Goal: Task Accomplishment & Management: Use online tool/utility

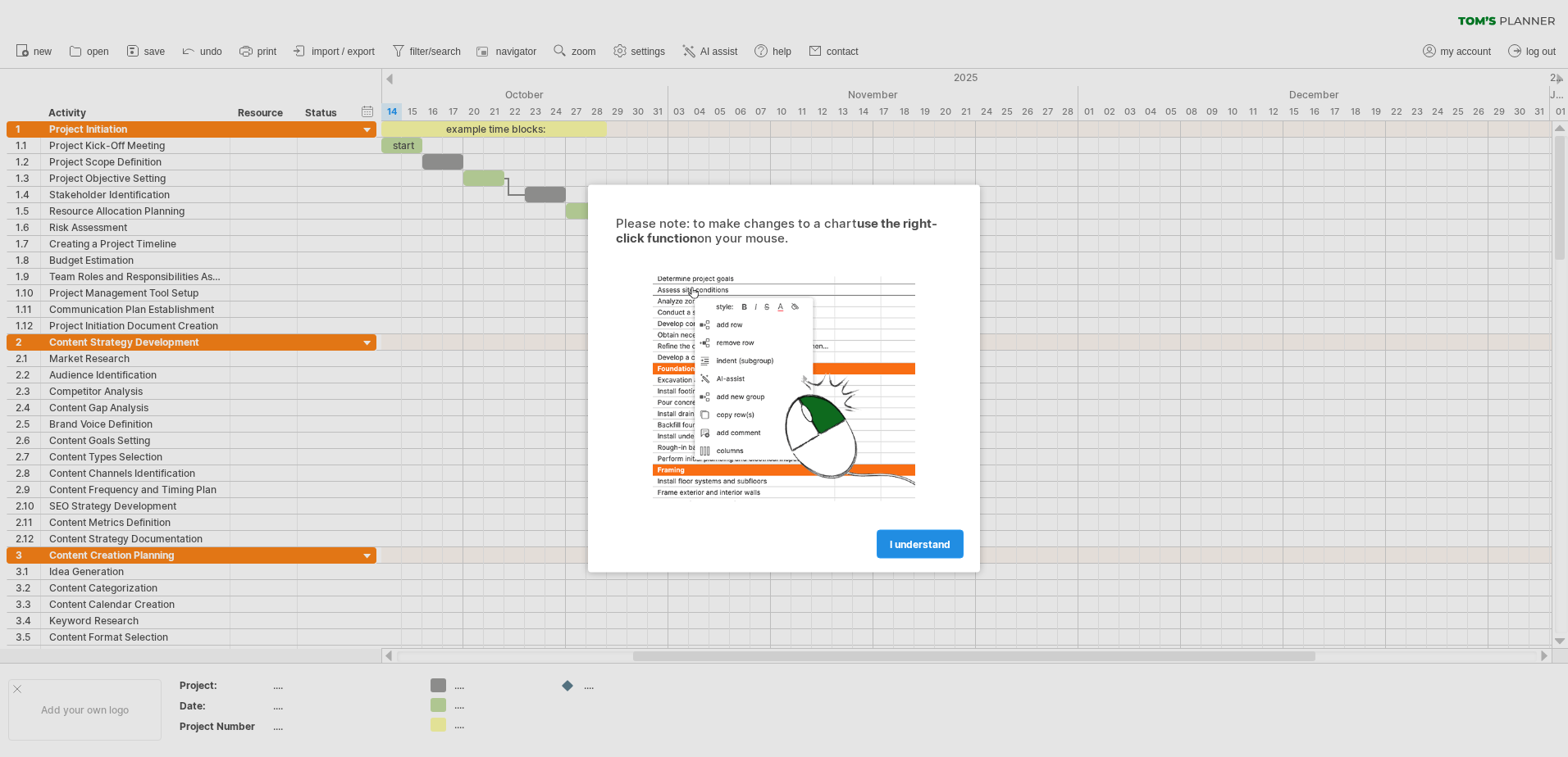
click at [925, 551] on link "I understand" at bounding box center [920, 544] width 87 height 29
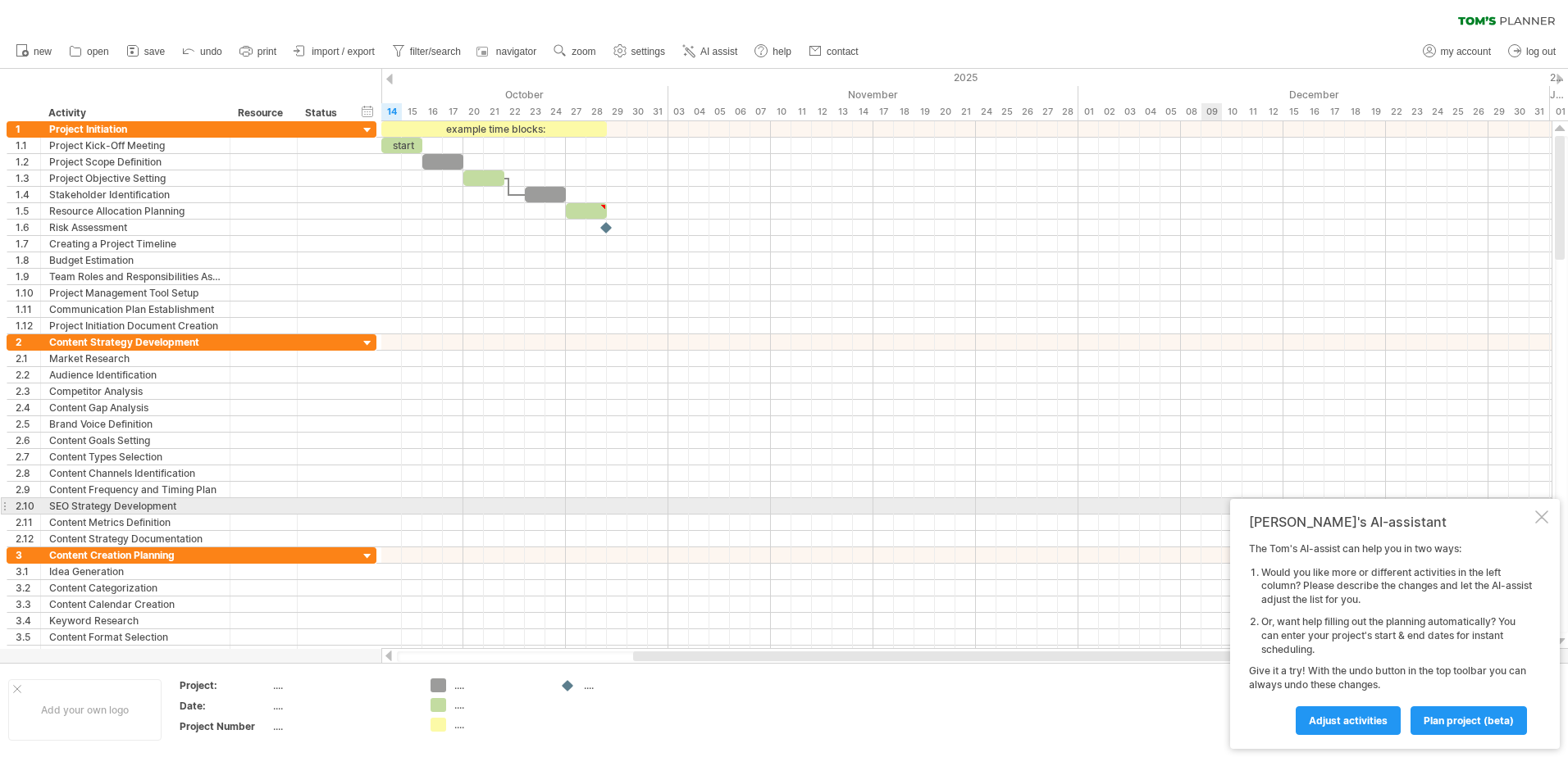
click at [1540, 514] on div at bounding box center [1542, 517] width 13 height 13
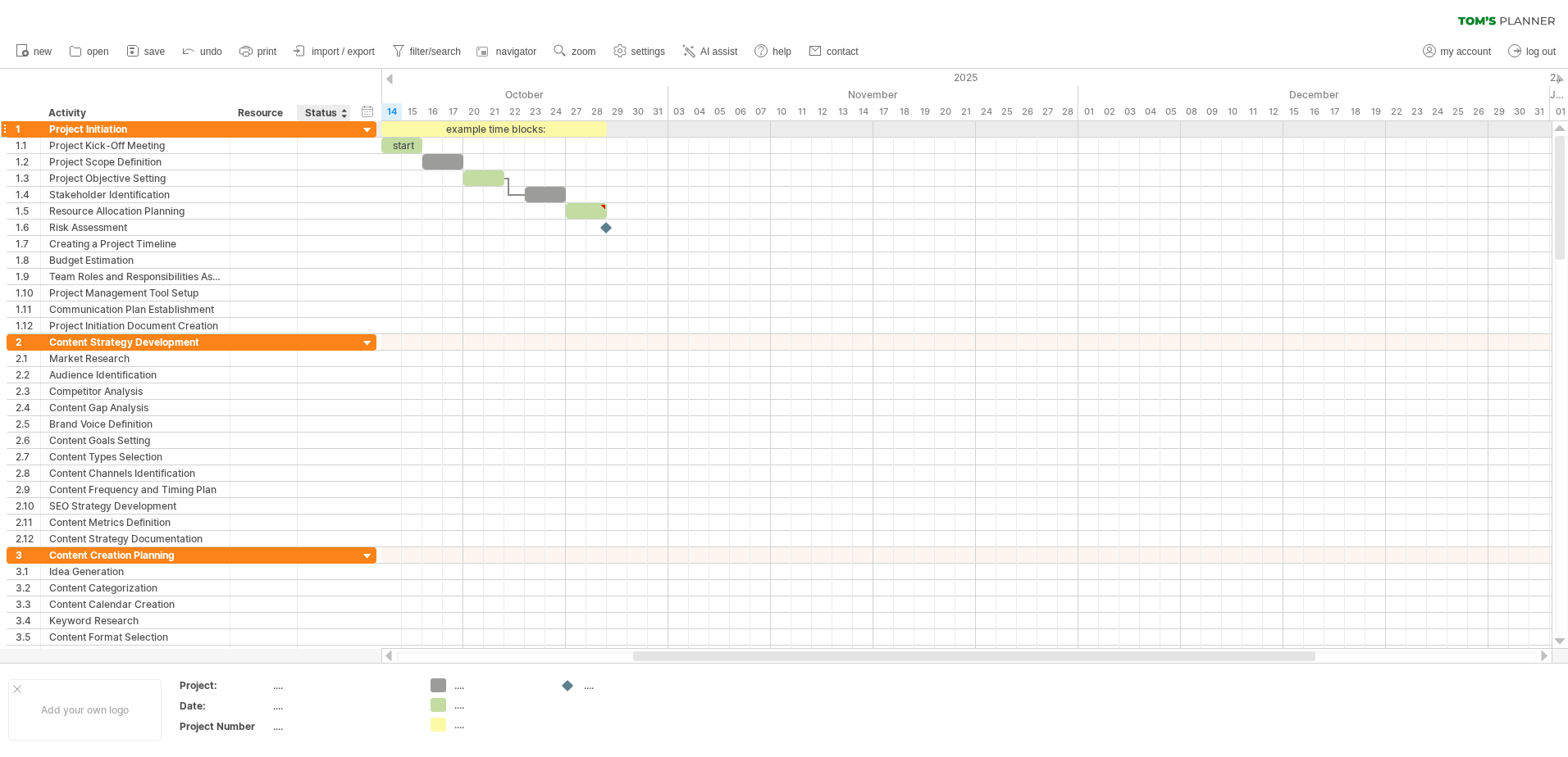
click at [368, 128] on div at bounding box center [368, 130] width 16 height 16
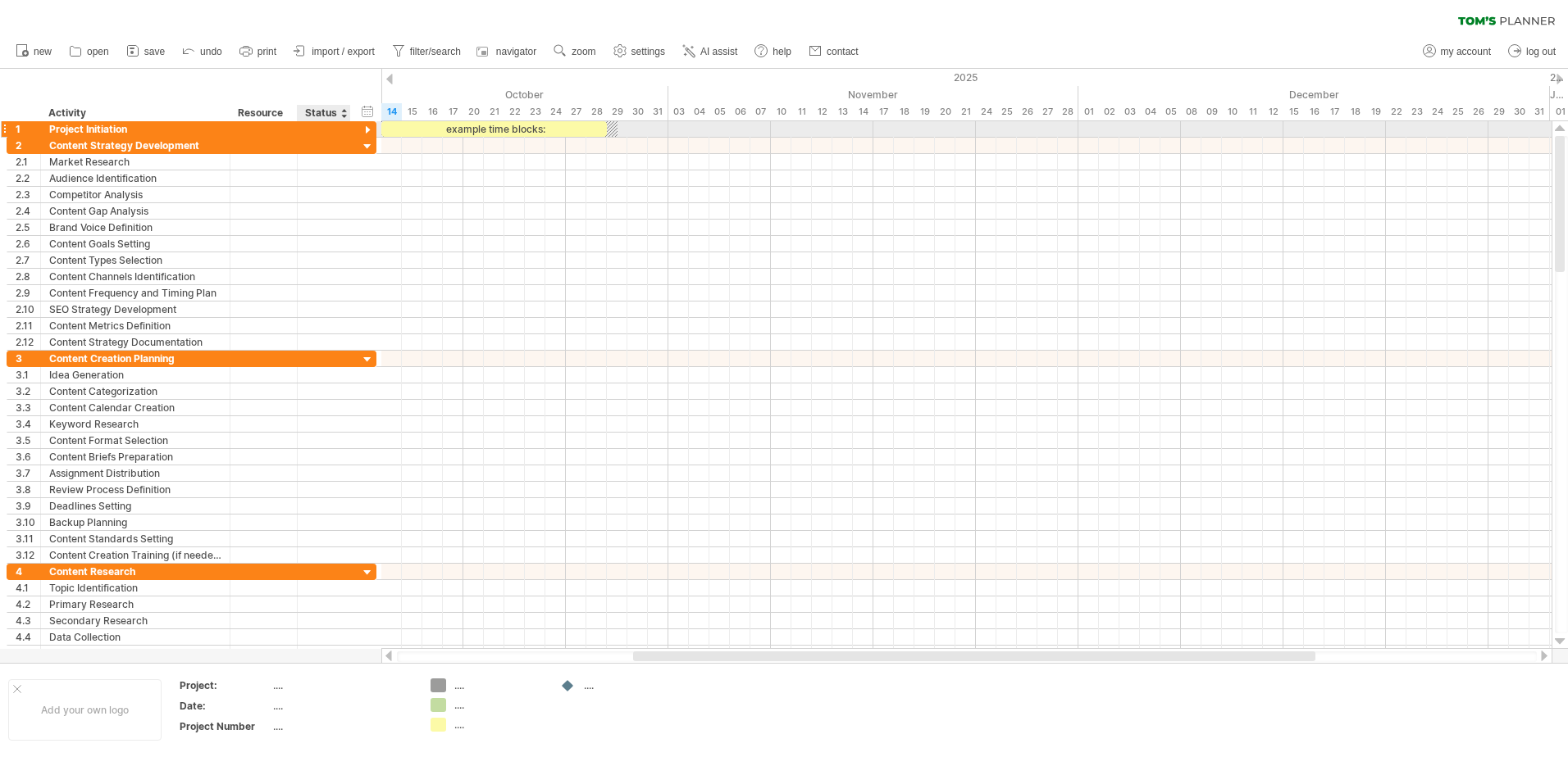
click at [368, 128] on div at bounding box center [368, 130] width 16 height 16
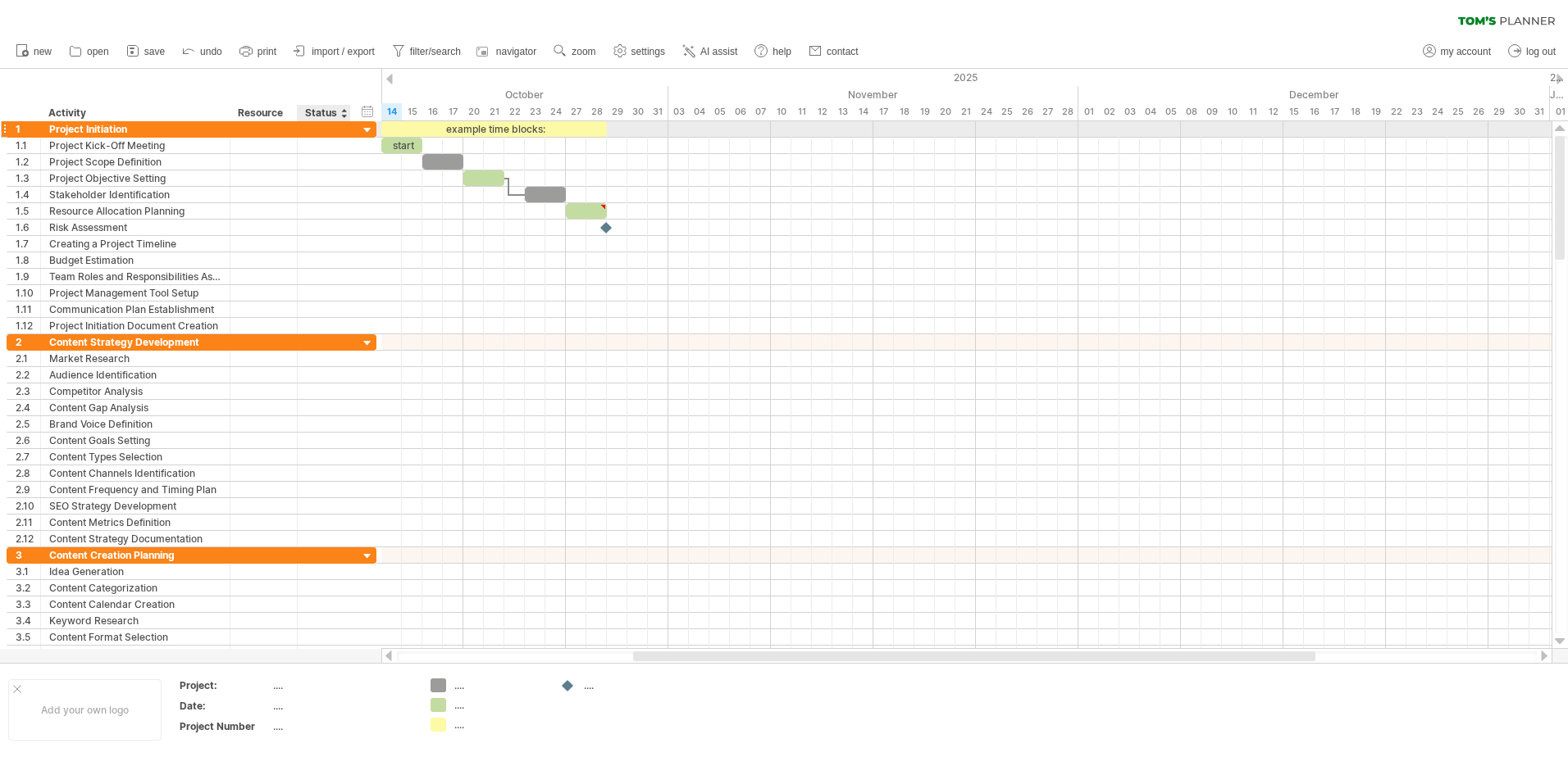
click at [368, 128] on div at bounding box center [368, 130] width 16 height 16
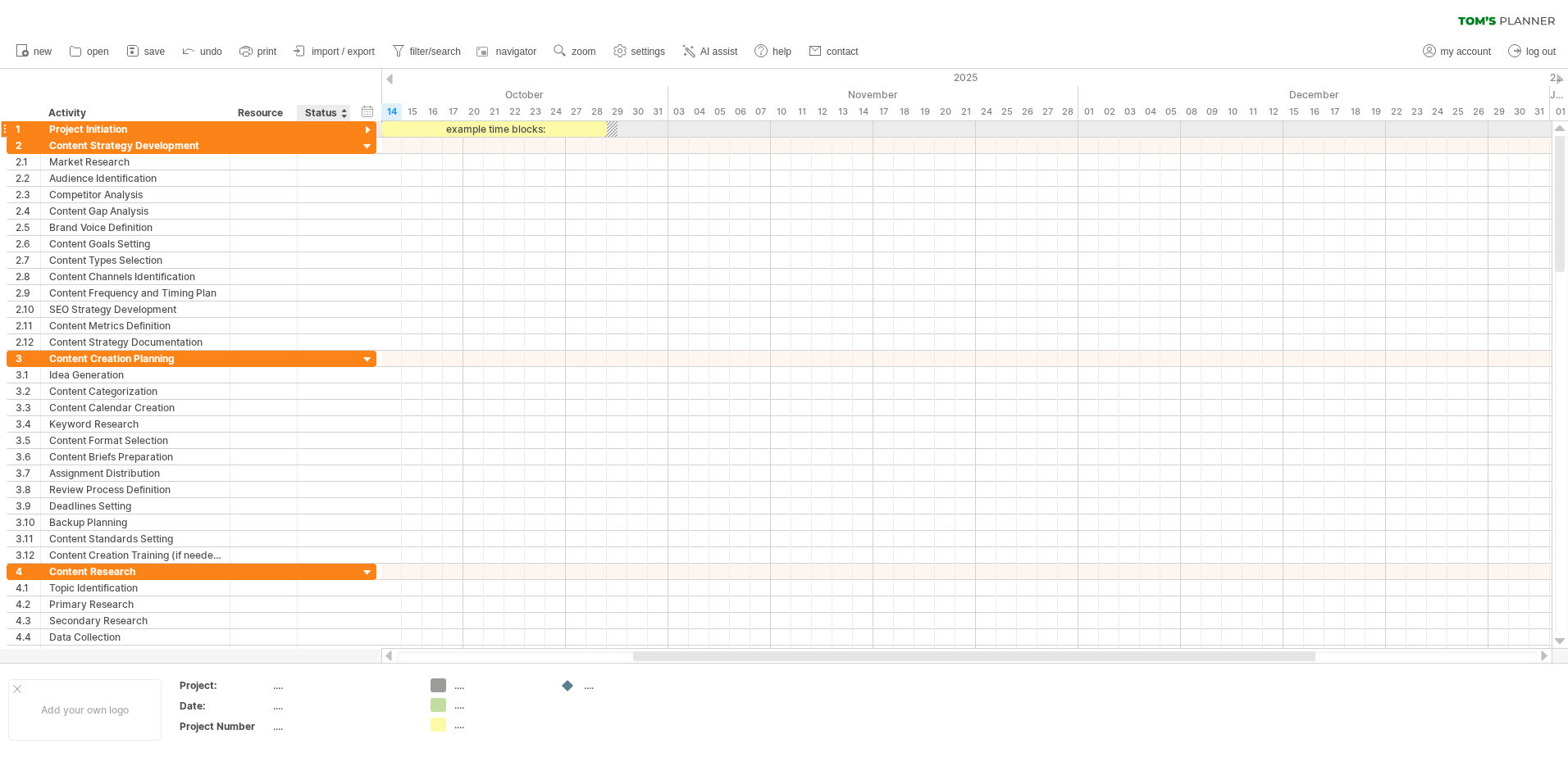
click at [368, 128] on div at bounding box center [368, 130] width 16 height 16
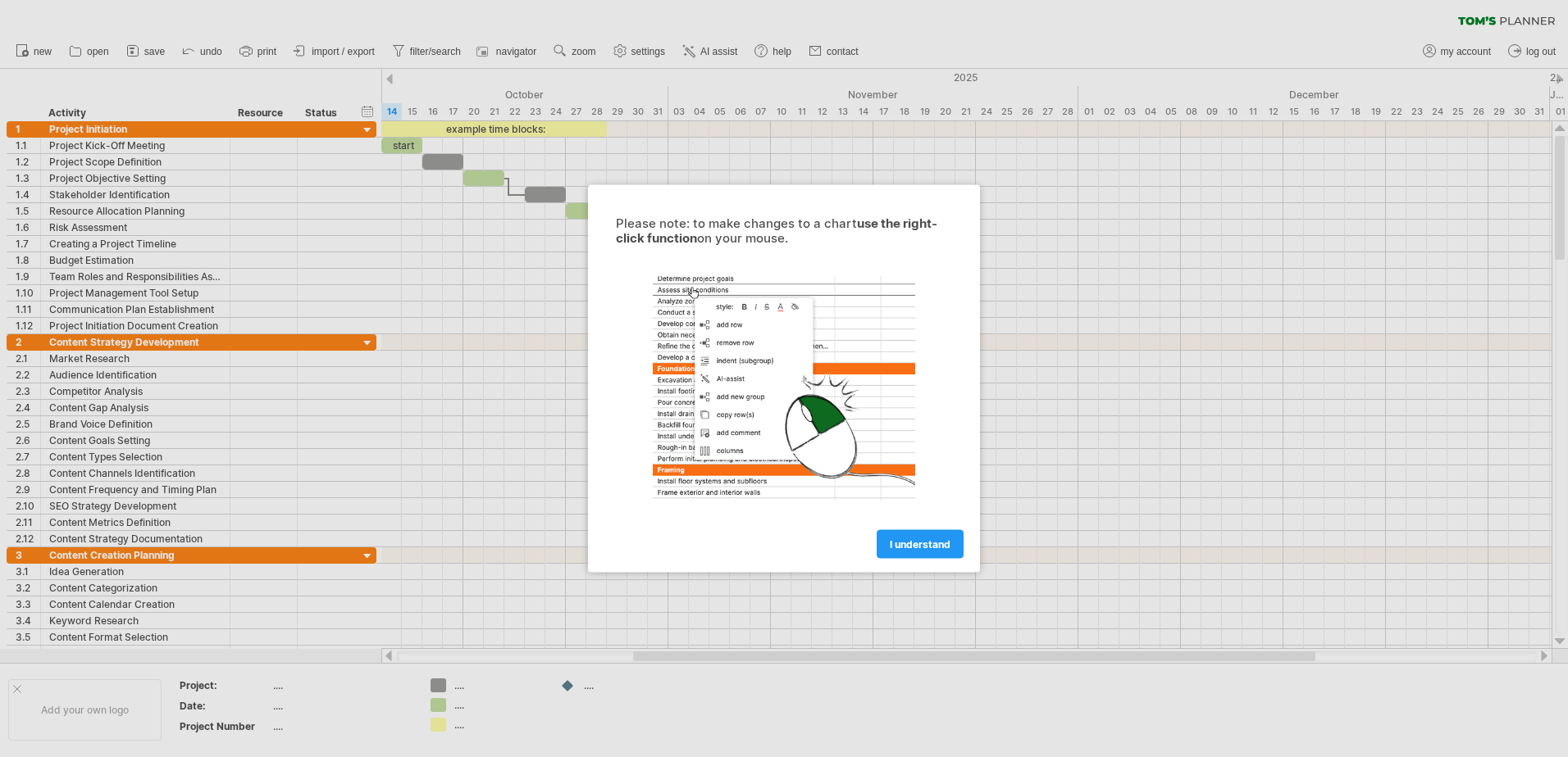
click at [1166, 464] on div at bounding box center [784, 378] width 1568 height 757
click at [912, 540] on span "I understand" at bounding box center [920, 544] width 61 height 13
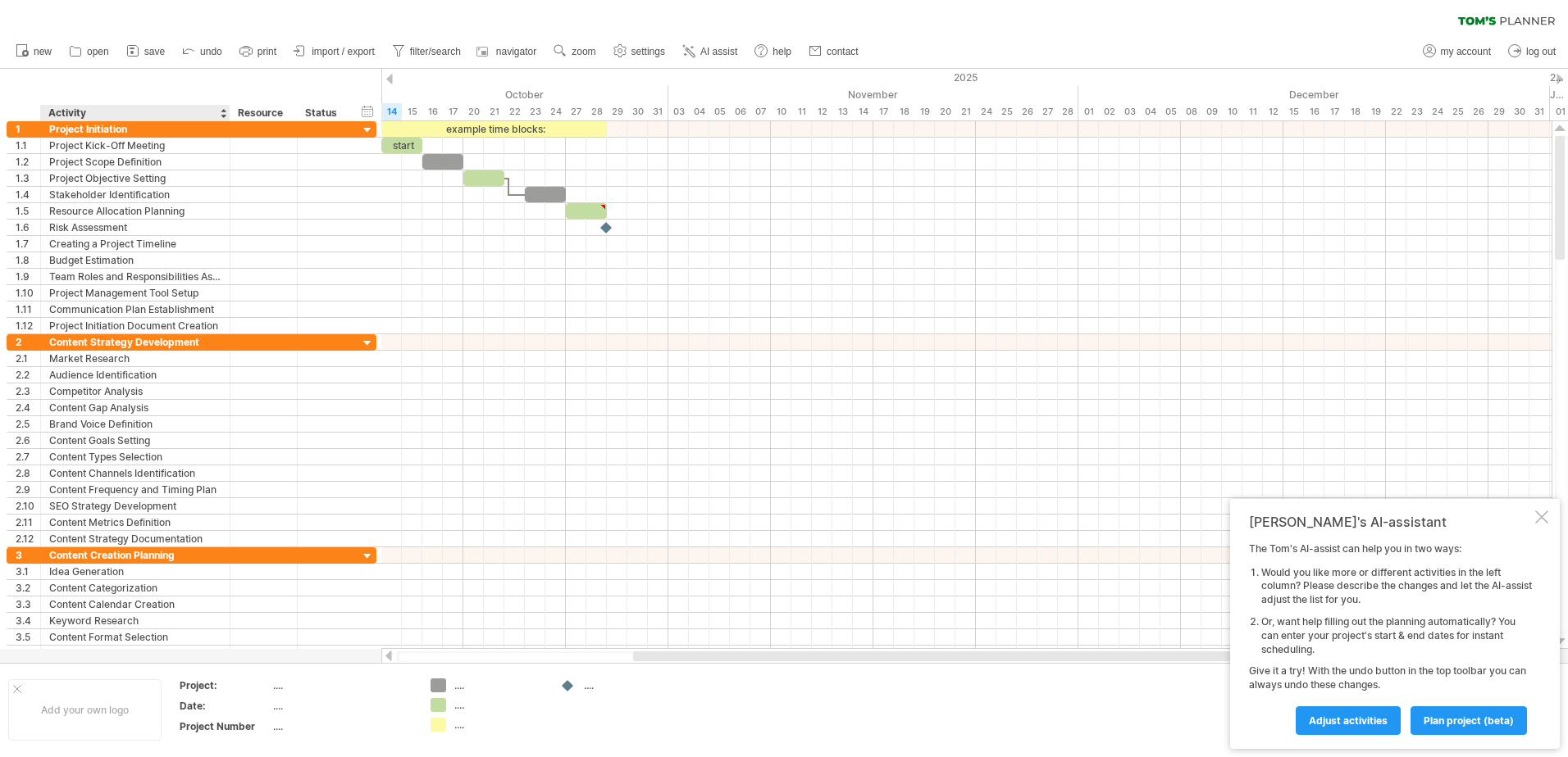
click at [201, 683] on div "Project:" at bounding box center [224, 686] width 90 height 14
click at [437, 680] on div "Trying to reach plan.tomsplanner.com Connected again... 0% clear filter new 1" at bounding box center [784, 378] width 1568 height 757
click at [207, 687] on div "Project:" at bounding box center [224, 686] width 90 height 14
click at [114, 129] on div "Project Initiation" at bounding box center [135, 129] width 173 height 16
click at [93, 129] on input "**********" at bounding box center [135, 129] width 173 height 16
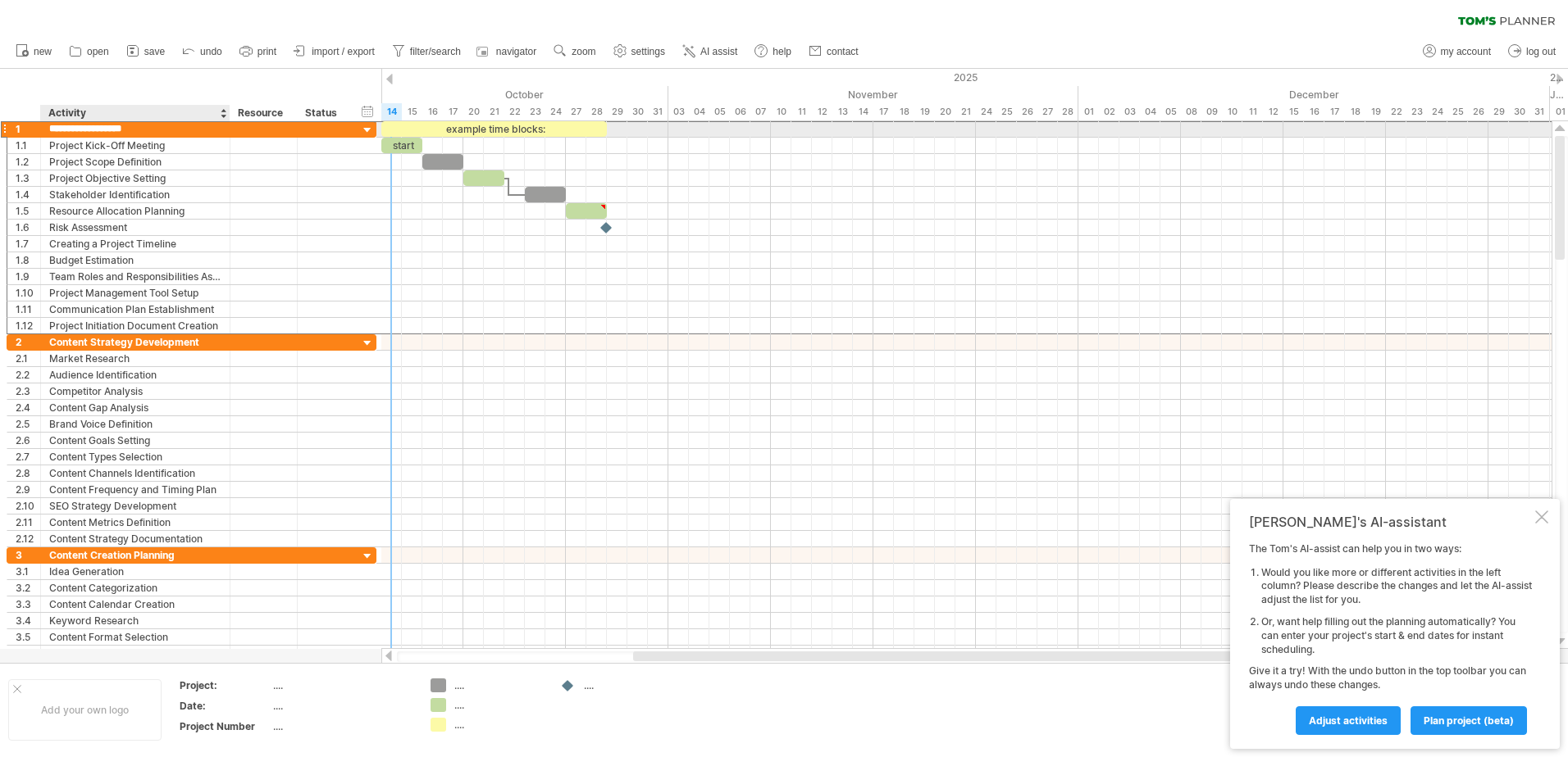
click at [93, 129] on input "**********" at bounding box center [135, 129] width 173 height 16
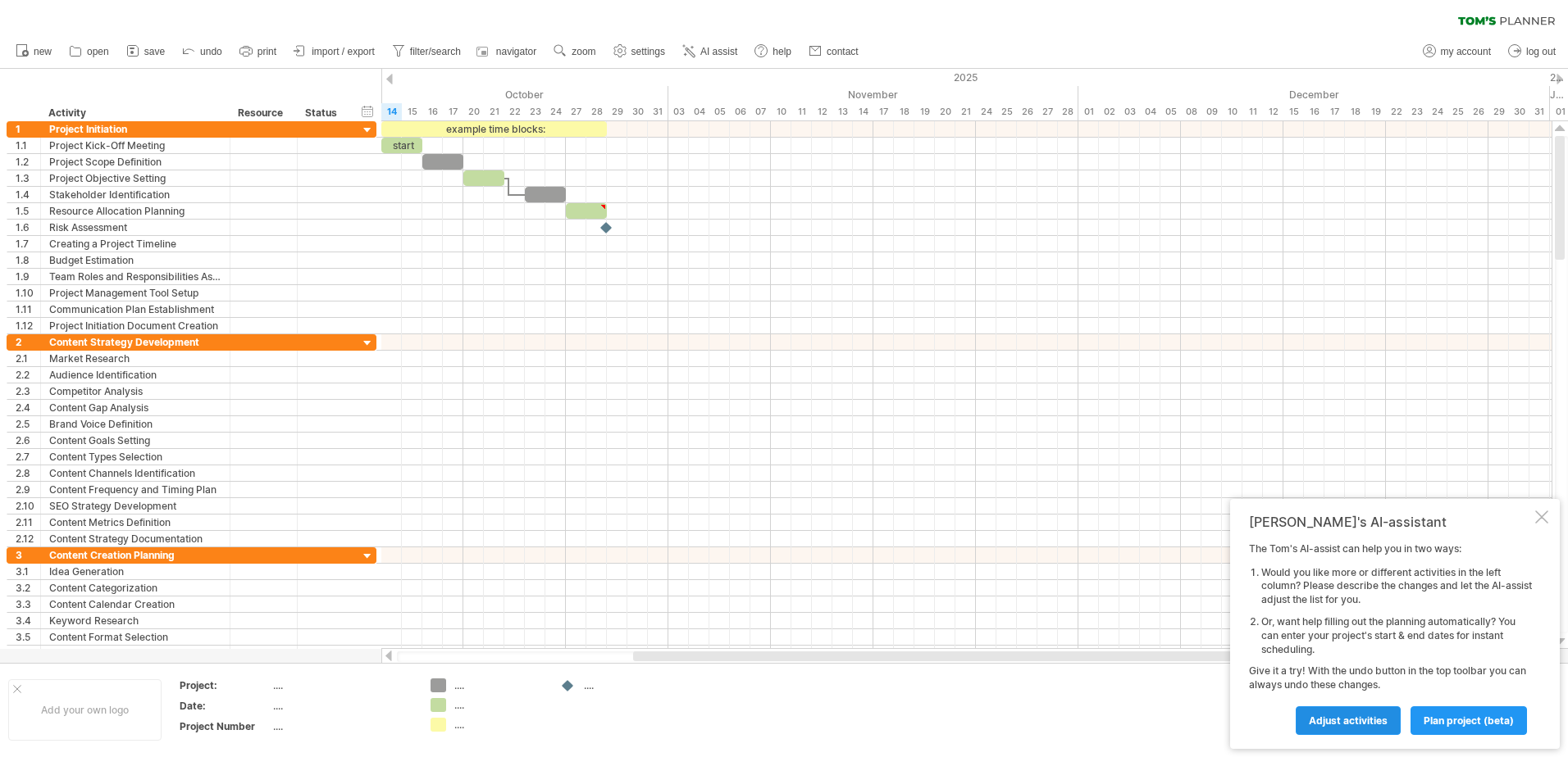
click at [1379, 722] on span "Adjust activities" at bounding box center [1348, 721] width 79 height 13
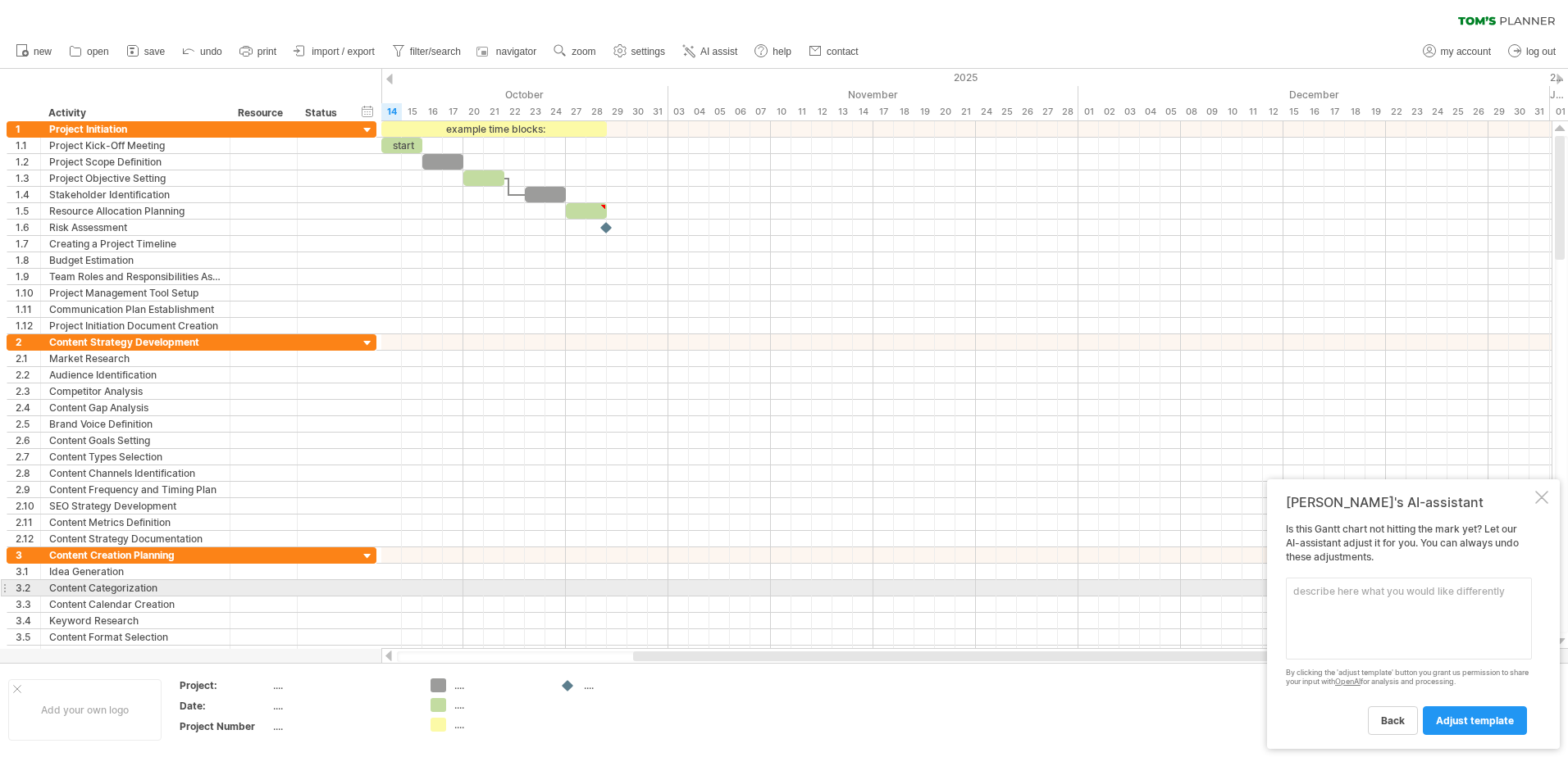
click at [1369, 590] on textarea at bounding box center [1409, 618] width 246 height 82
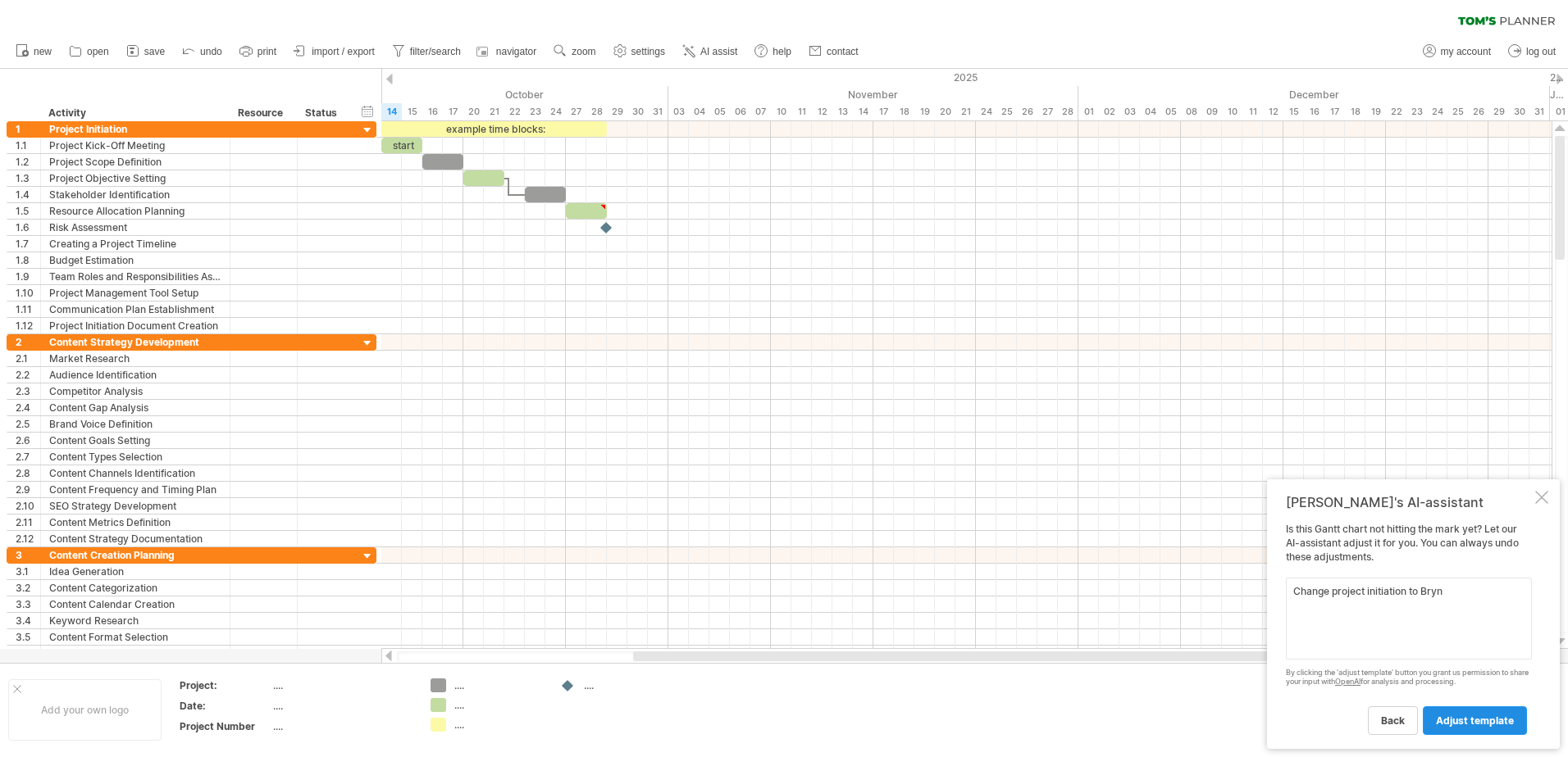
type textarea "Change project initiation to Bryn"
click at [1472, 732] on link "adjust template" at bounding box center [1475, 721] width 104 height 29
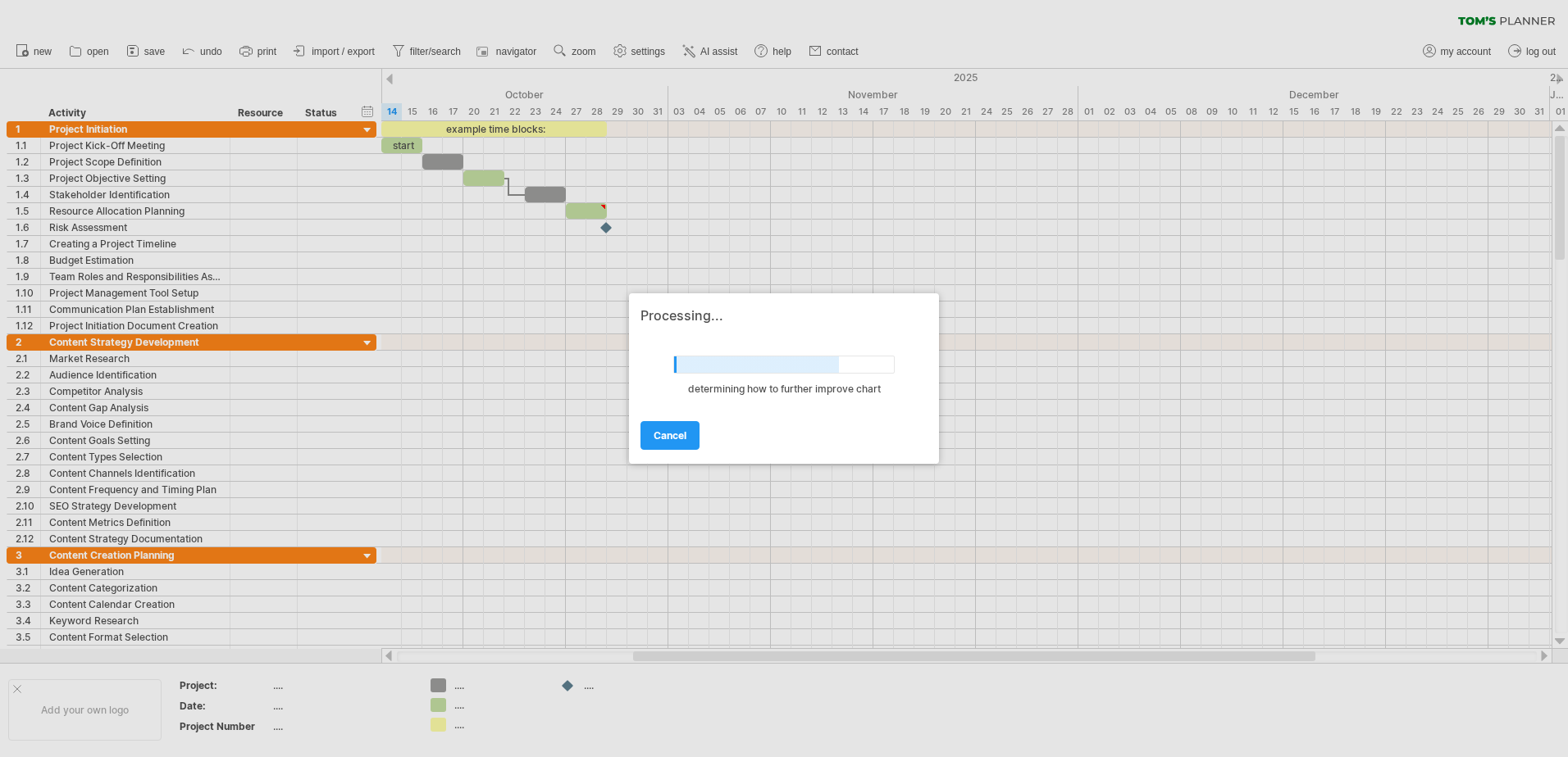
click at [657, 428] on link "cancel" at bounding box center [670, 436] width 59 height 29
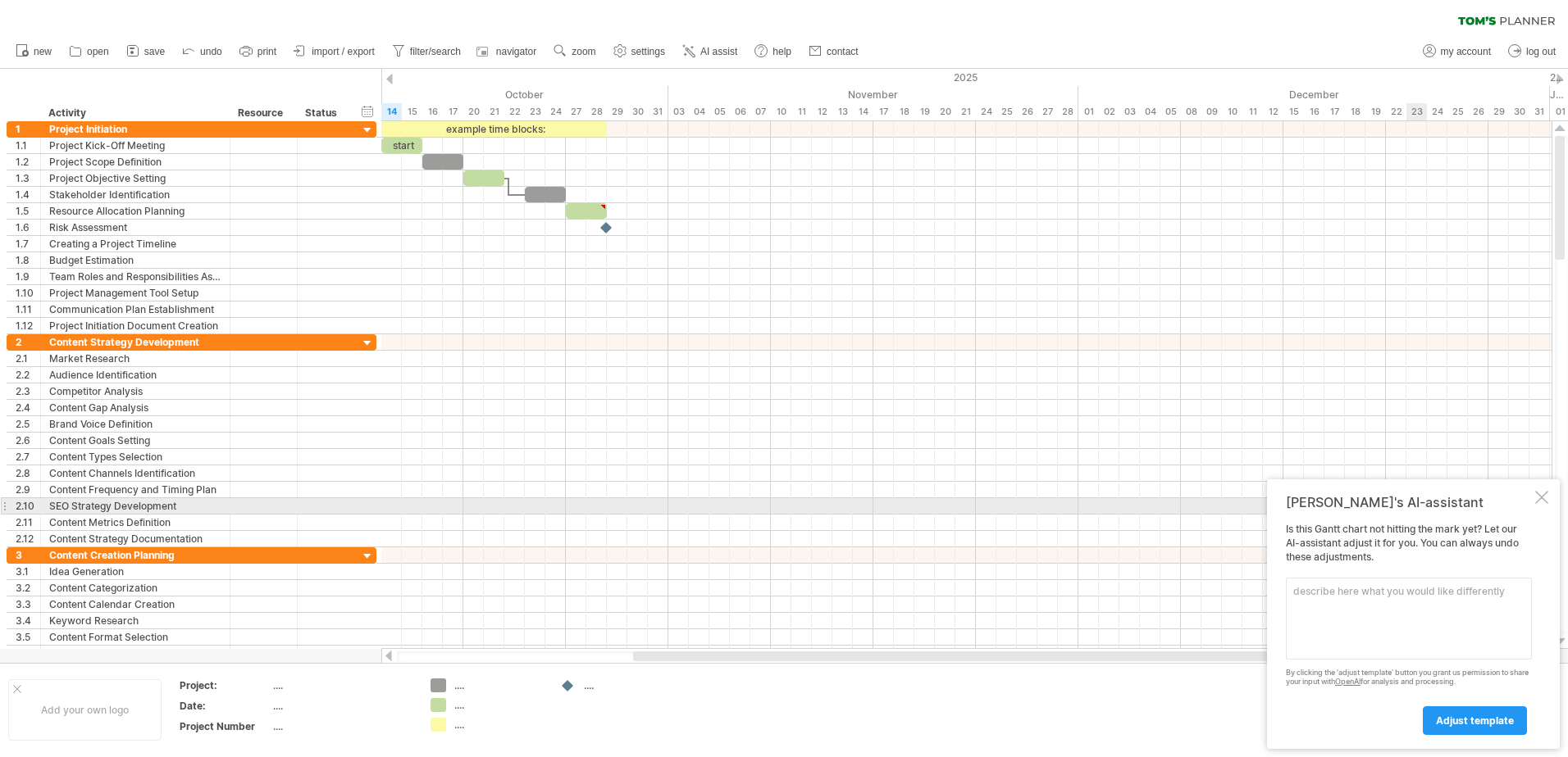
click at [1547, 501] on div at bounding box center [1542, 498] width 13 height 13
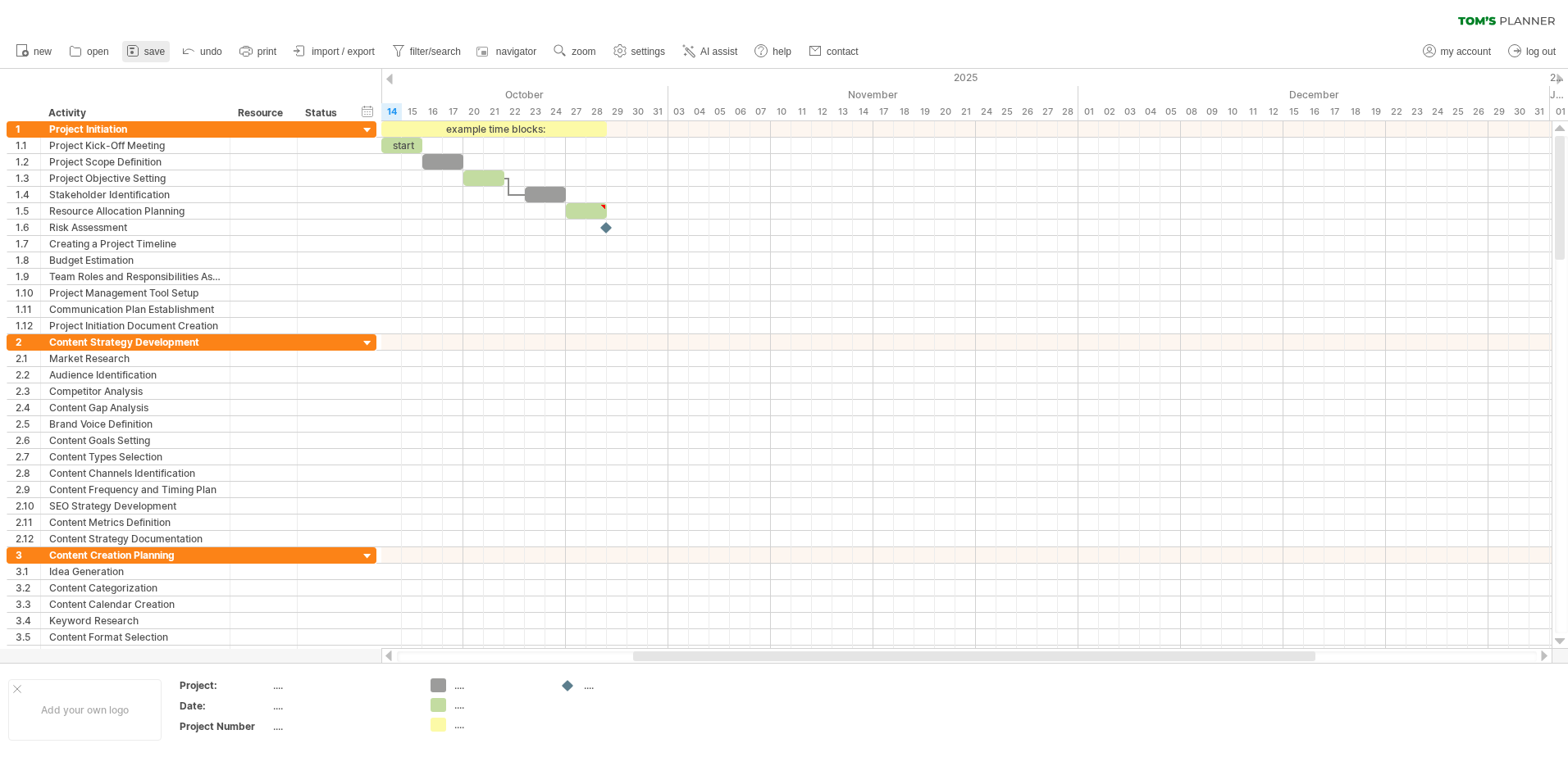
click at [162, 52] on span "save" at bounding box center [155, 52] width 20 height 12
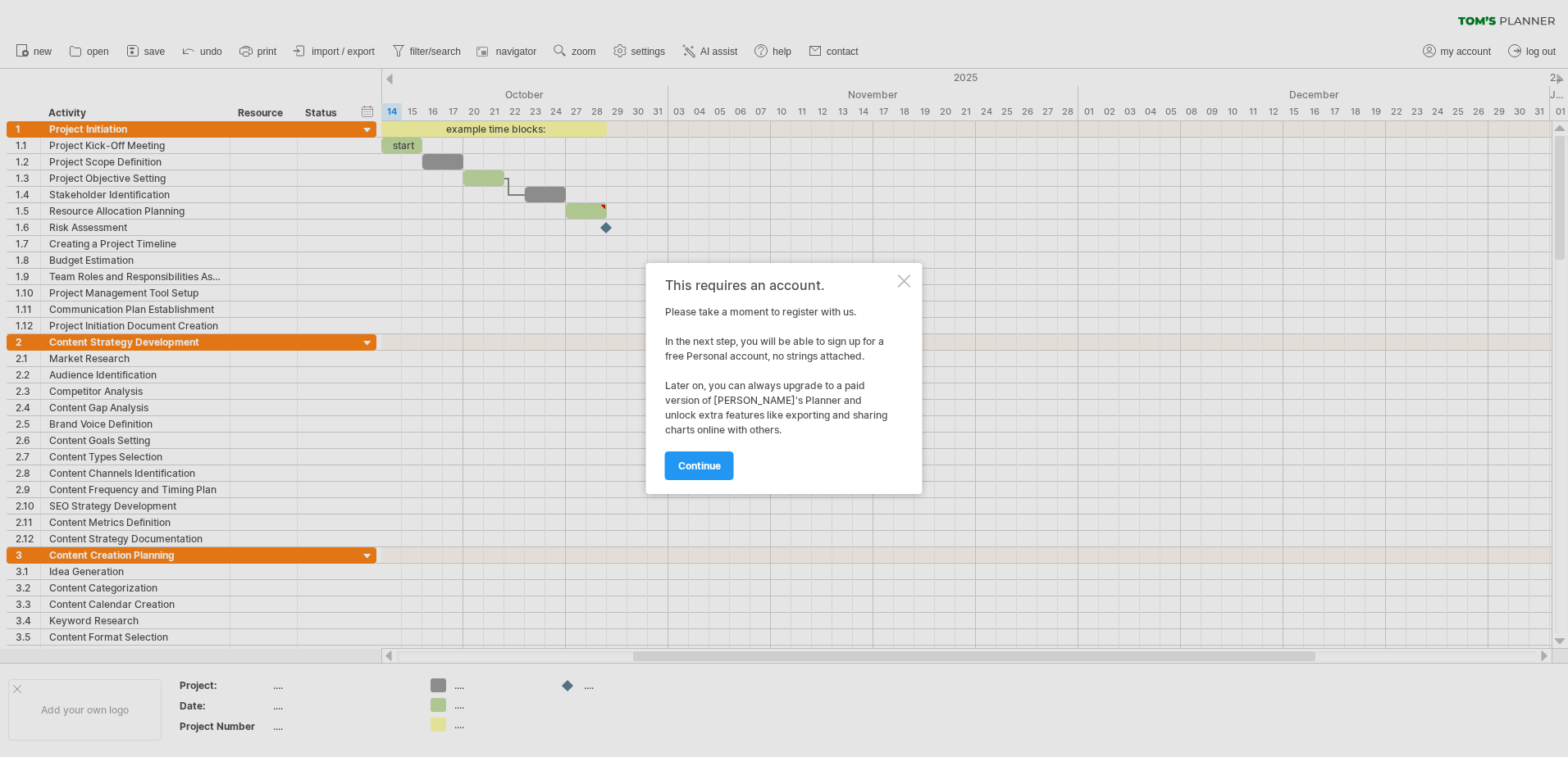
click at [901, 283] on div at bounding box center [905, 281] width 13 height 13
